Goal: Transaction & Acquisition: Subscribe to service/newsletter

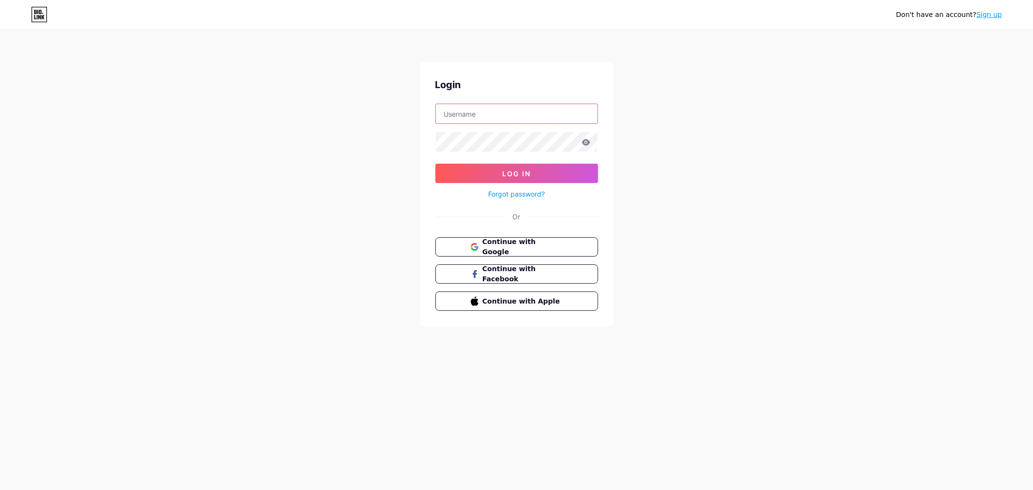
click at [487, 116] on input "text" at bounding box center [517, 113] width 162 height 19
type input "[EMAIL_ADDRESS][DOMAIN_NAME]"
click at [584, 142] on icon at bounding box center [586, 142] width 8 height 6
click at [587, 144] on icon at bounding box center [586, 142] width 8 height 6
click at [539, 170] on button "Log In" at bounding box center [517, 173] width 163 height 19
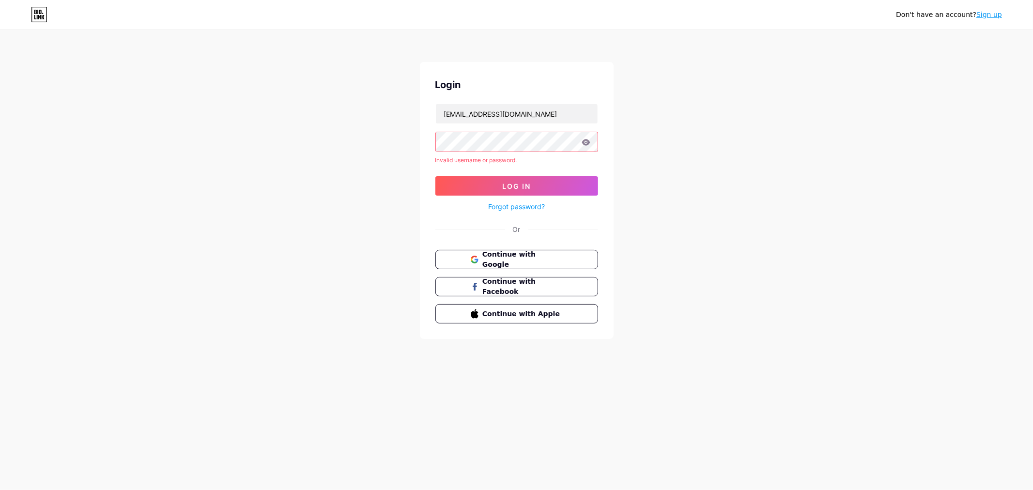
click at [985, 16] on link "Sign up" at bounding box center [990, 15] width 26 height 8
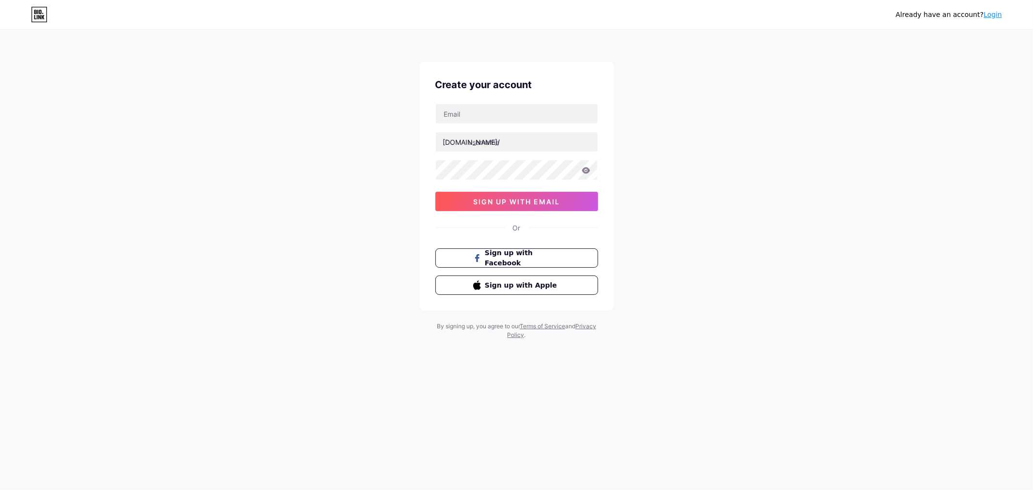
click at [991, 15] on link "Login" at bounding box center [993, 15] width 18 height 8
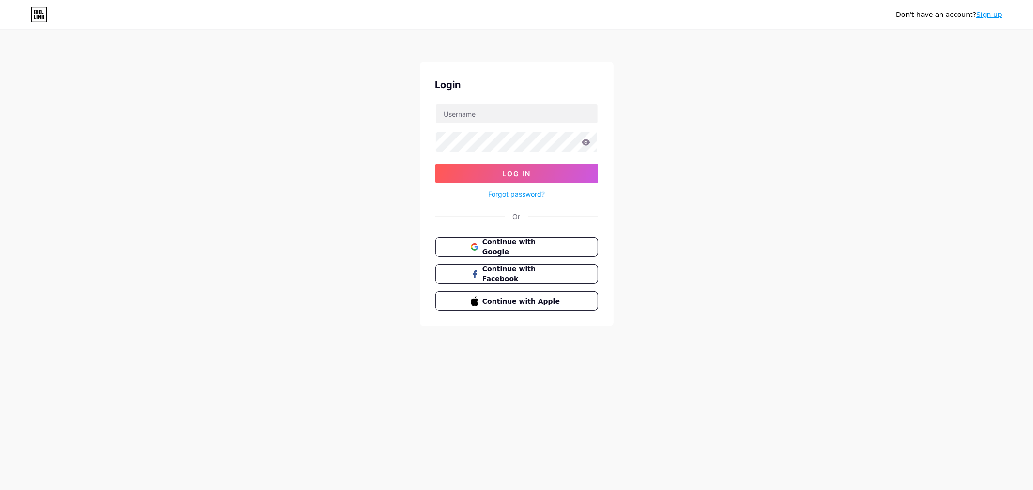
click at [991, 14] on link "Sign up" at bounding box center [990, 15] width 26 height 8
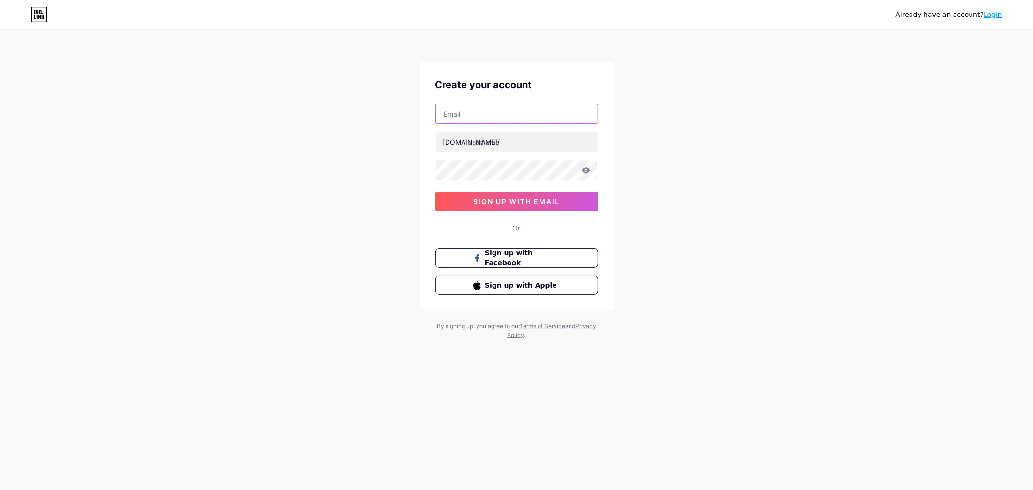
click at [462, 117] on input "text" at bounding box center [517, 113] width 162 height 19
paste input "pifik25104@arqsis.com"
type input "pifik25104@arqsis.com"
click at [499, 140] on input "text" at bounding box center [517, 141] width 162 height 19
type input "proflielink"
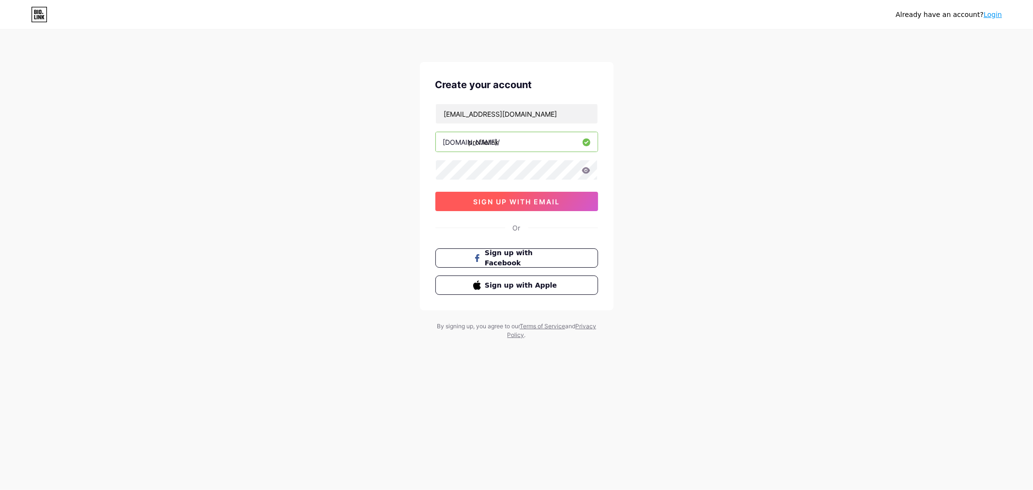
click at [530, 203] on span "sign up with email" at bounding box center [516, 202] width 87 height 8
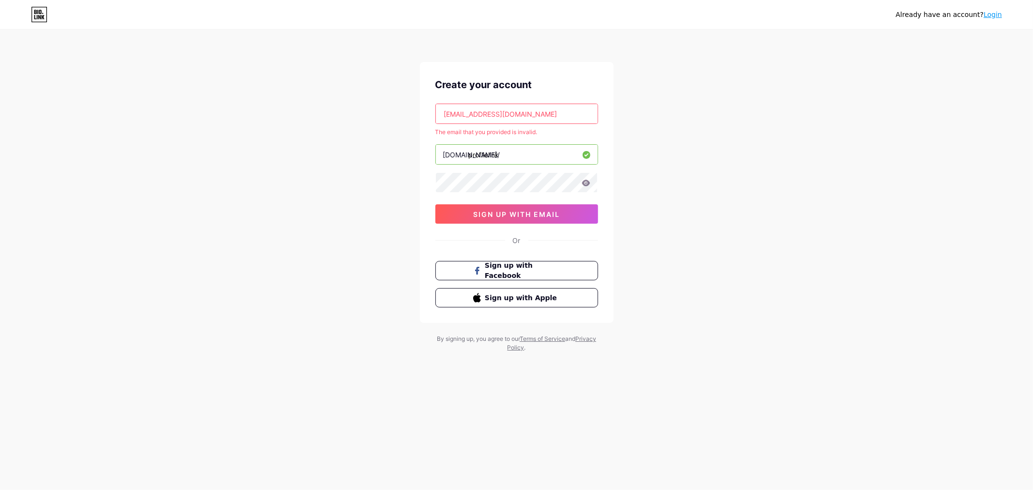
drag, startPoint x: 446, startPoint y: 115, endPoint x: 419, endPoint y: 117, distance: 27.7
click at [419, 117] on div "Already have an account? Login Create your account pifik25104@arqsis.com The em…" at bounding box center [516, 191] width 1033 height 383
click at [552, 111] on input "pifik25104@arqsis.com" at bounding box center [517, 113] width 162 height 19
drag, startPoint x: 559, startPoint y: 114, endPoint x: 380, endPoint y: 115, distance: 178.8
click at [380, 115] on div "Already have an account? Login Create your account pifik25104@arqsis.com The em…" at bounding box center [516, 191] width 1033 height 383
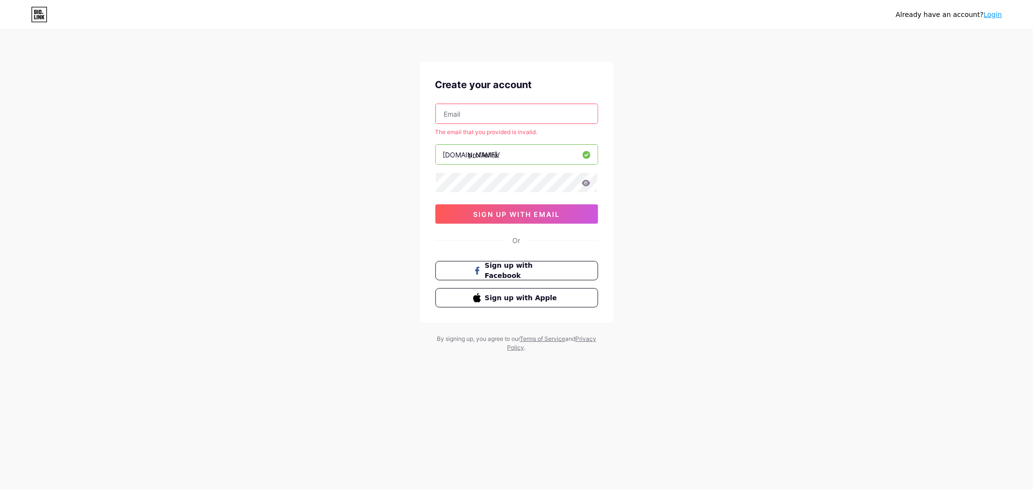
click at [724, 188] on div "Already have an account? Login Create your account The email that you provided …" at bounding box center [516, 191] width 1033 height 383
click at [35, 18] on icon at bounding box center [35, 17] width 2 height 4
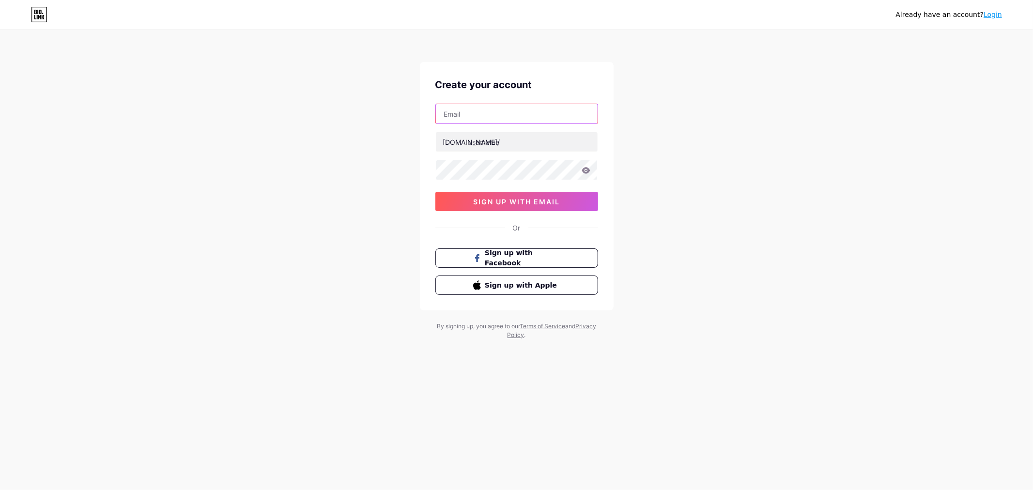
click at [484, 120] on input "text" at bounding box center [517, 113] width 162 height 19
click at [722, 169] on div "Already have an account? Login Create your account [DOMAIN_NAME]/ 0cAFcWeA58fk_…" at bounding box center [516, 185] width 1033 height 371
click at [640, 229] on div "Already have an account? Login Create your account [DOMAIN_NAME]/ 0cAFcWeA58fk_…" at bounding box center [516, 185] width 1033 height 371
click at [664, 136] on div "Already have an account? Login Create your account [DOMAIN_NAME]/ 0cAFcWeA58fk_…" at bounding box center [516, 185] width 1033 height 371
click at [756, 196] on div "Already have an account? Login Create your account [DOMAIN_NAME]/ 0cAFcWeA58fk_…" at bounding box center [516, 185] width 1033 height 371
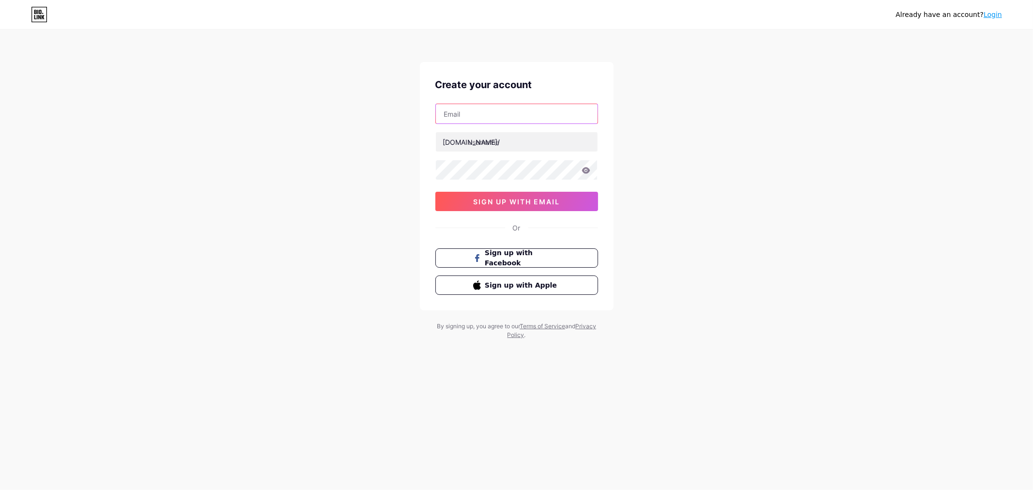
click at [500, 108] on input "text" at bounding box center [517, 113] width 162 height 19
click at [733, 151] on div "Already have an account? Login Create your account [DOMAIN_NAME]/ 0cAFcWeA58fk_…" at bounding box center [516, 185] width 1033 height 371
click at [45, 16] on icon at bounding box center [39, 15] width 16 height 16
